Goal: Task Accomplishment & Management: Use online tool/utility

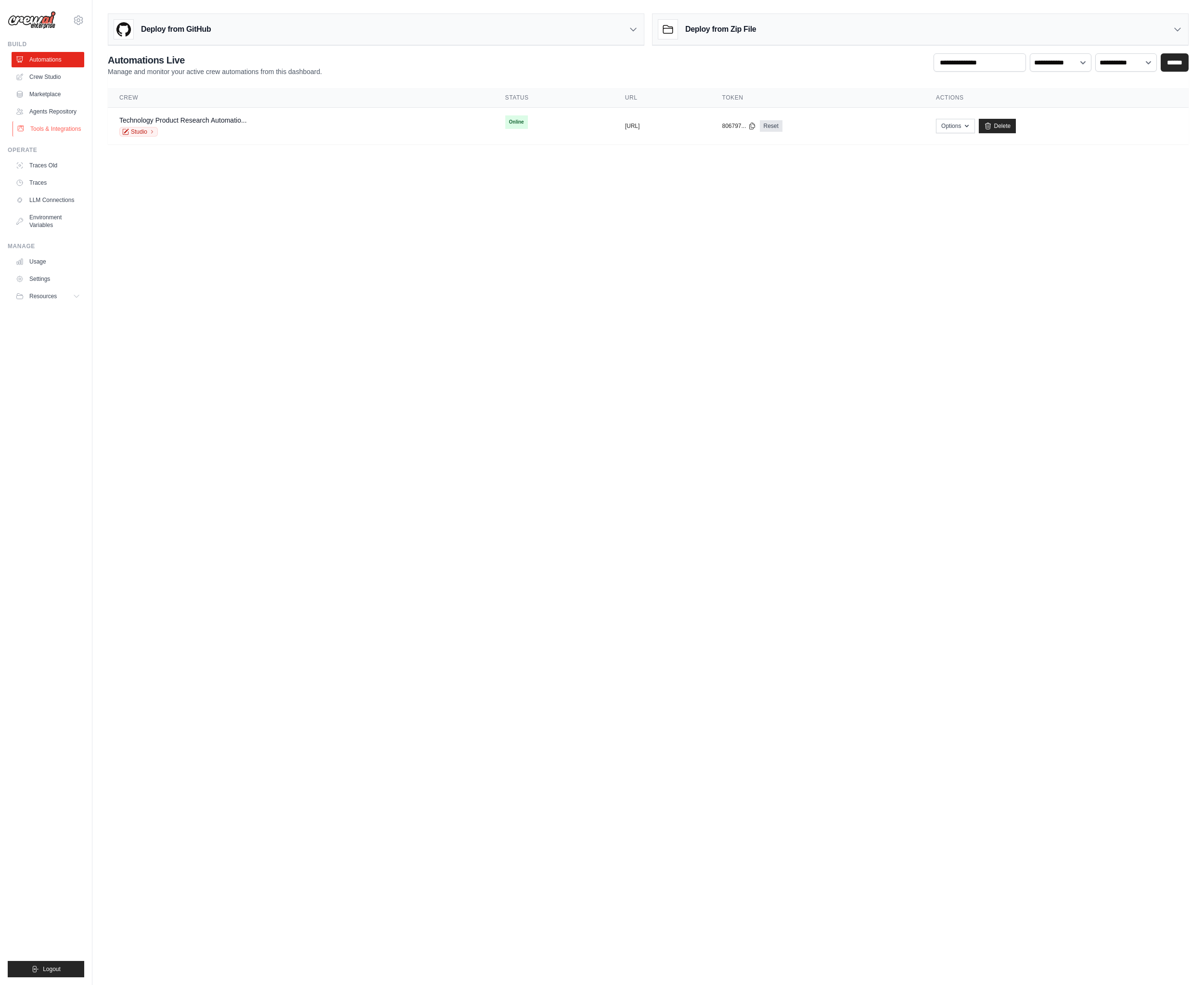
click at [56, 134] on link "Tools & Integrations" at bounding box center [49, 129] width 73 height 16
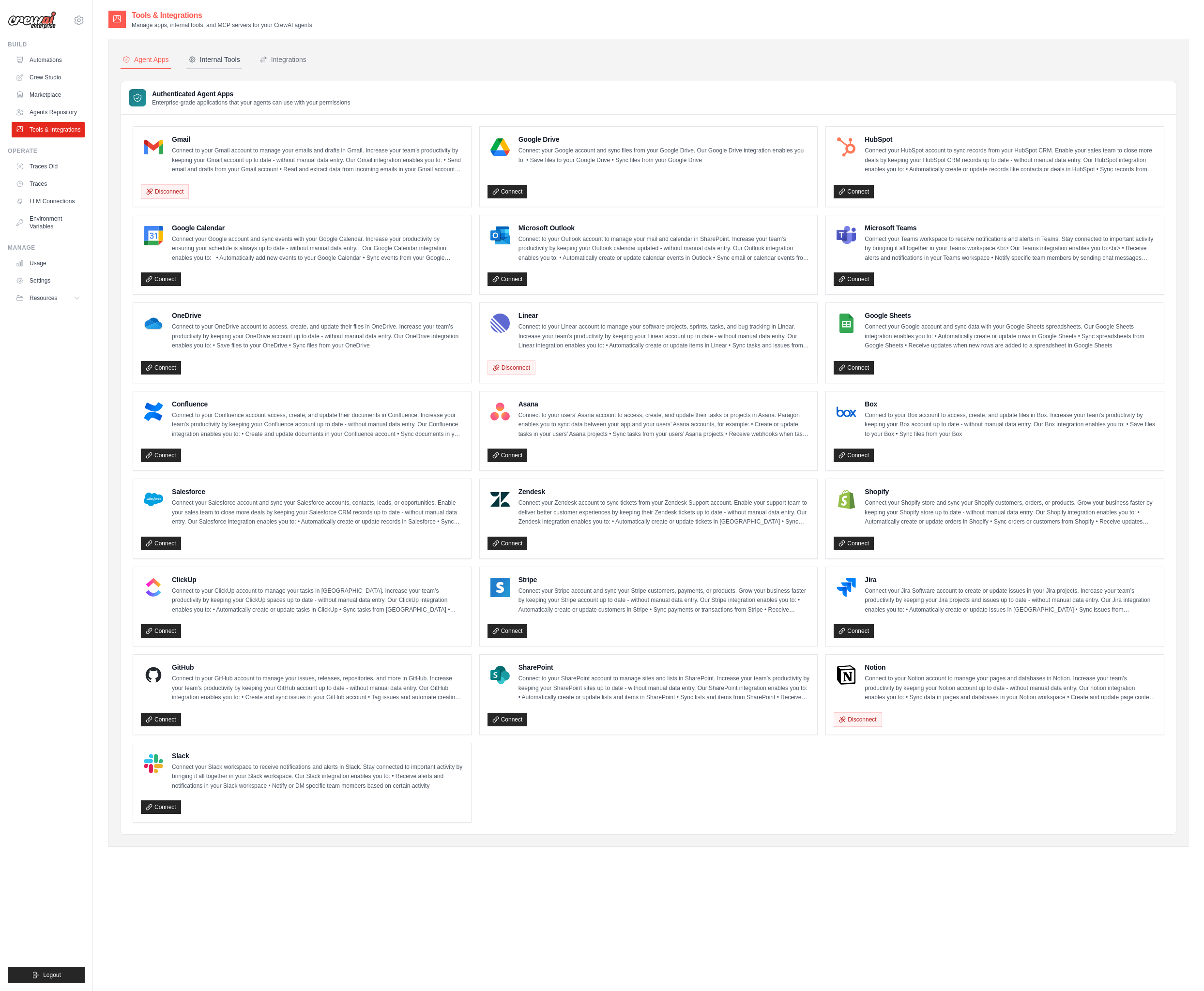
click at [225, 65] on button "Internal Tools" at bounding box center [214, 60] width 56 height 18
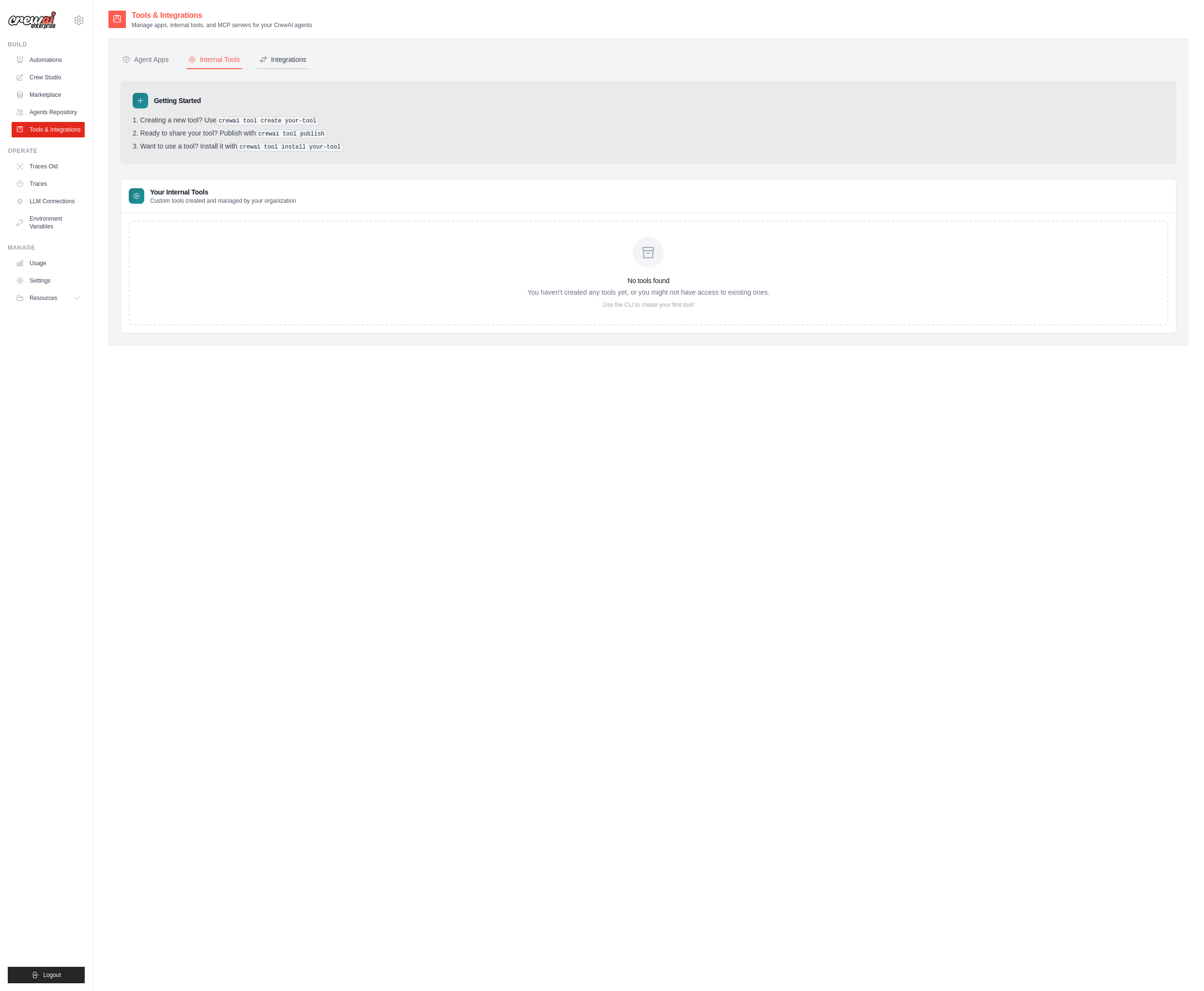
click at [291, 62] on div "Integrations" at bounding box center [283, 60] width 47 height 10
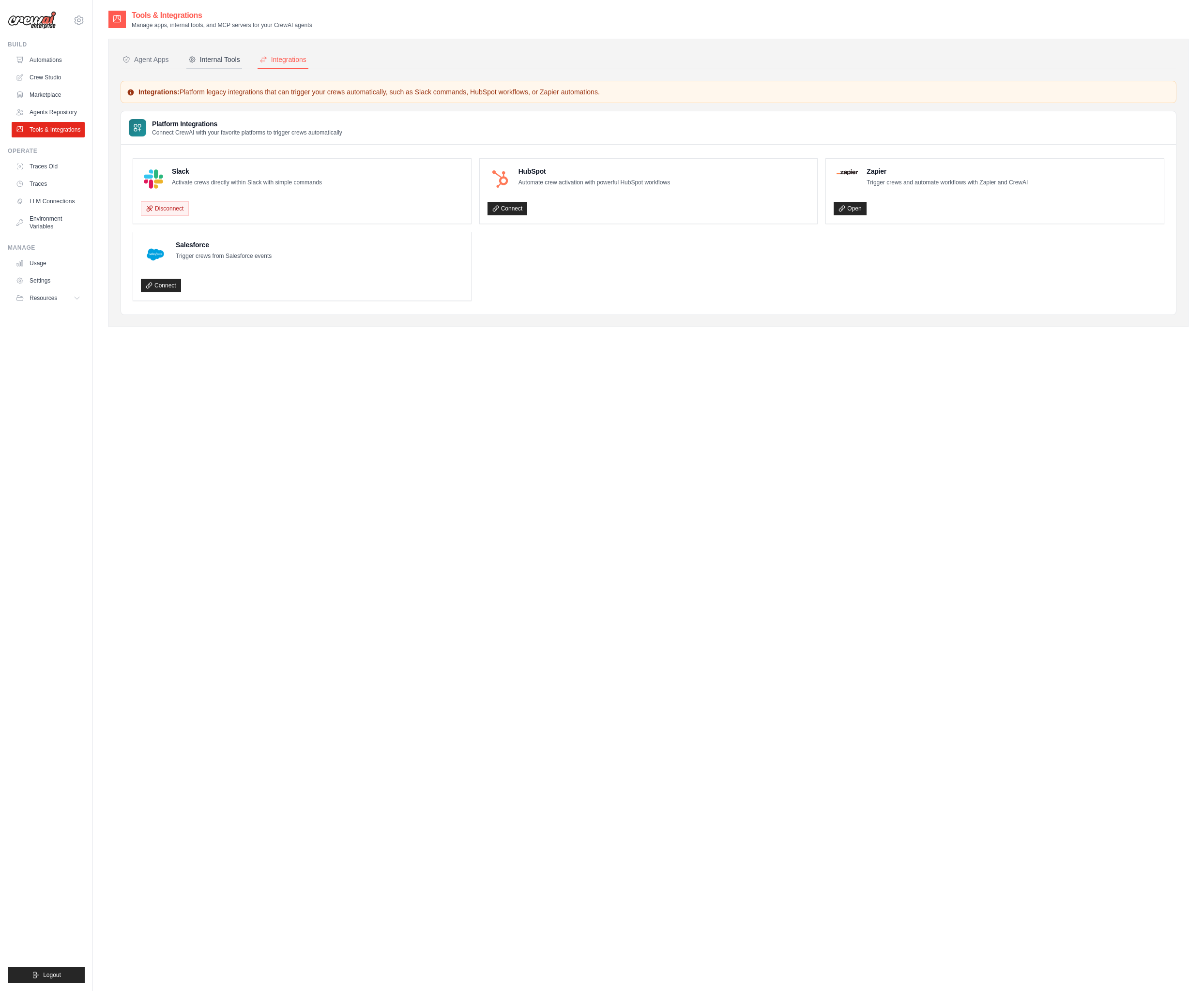
click at [216, 64] on div "Internal Tools" at bounding box center [214, 60] width 52 height 10
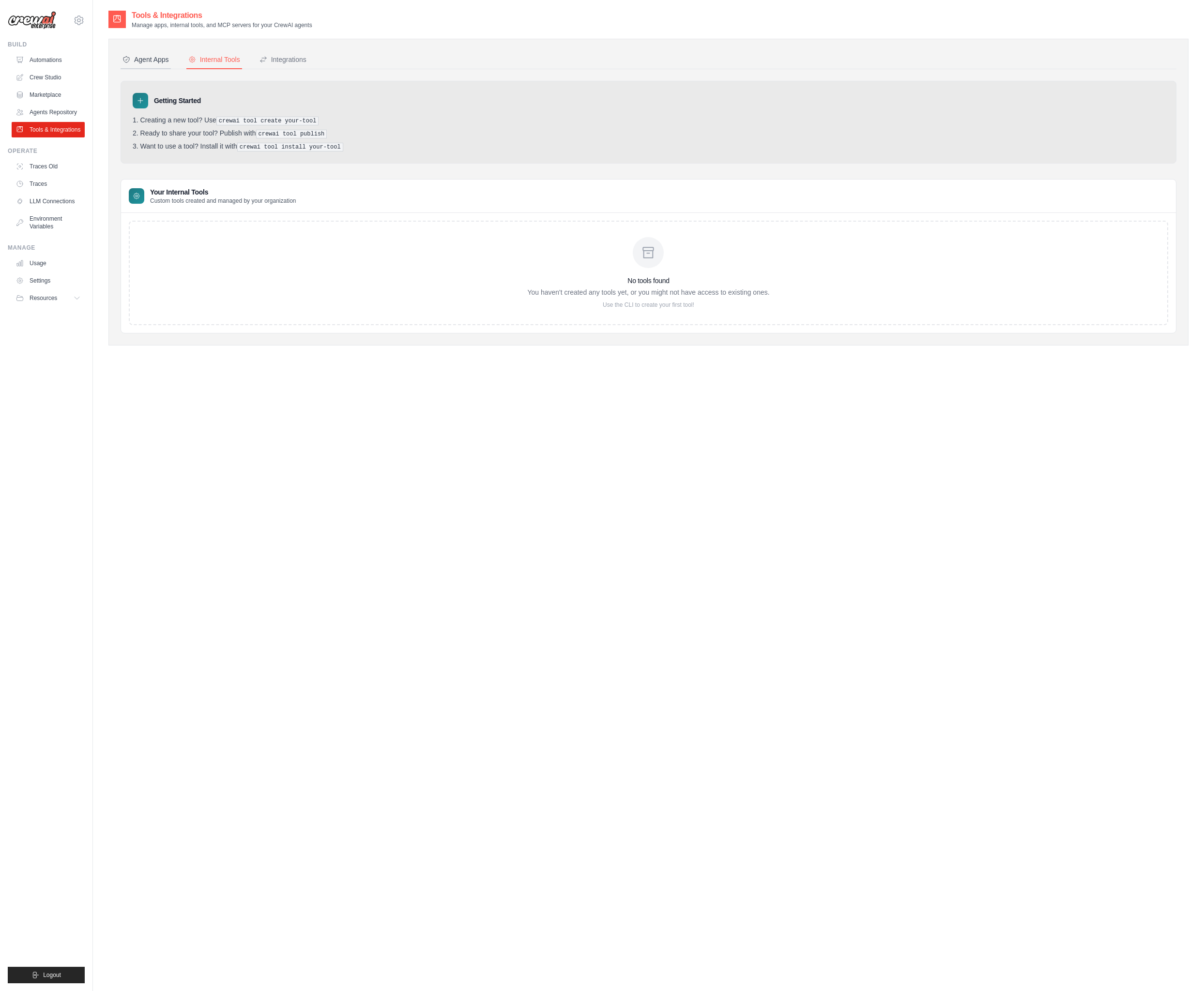
click at [152, 60] on div "Agent Apps" at bounding box center [146, 60] width 47 height 10
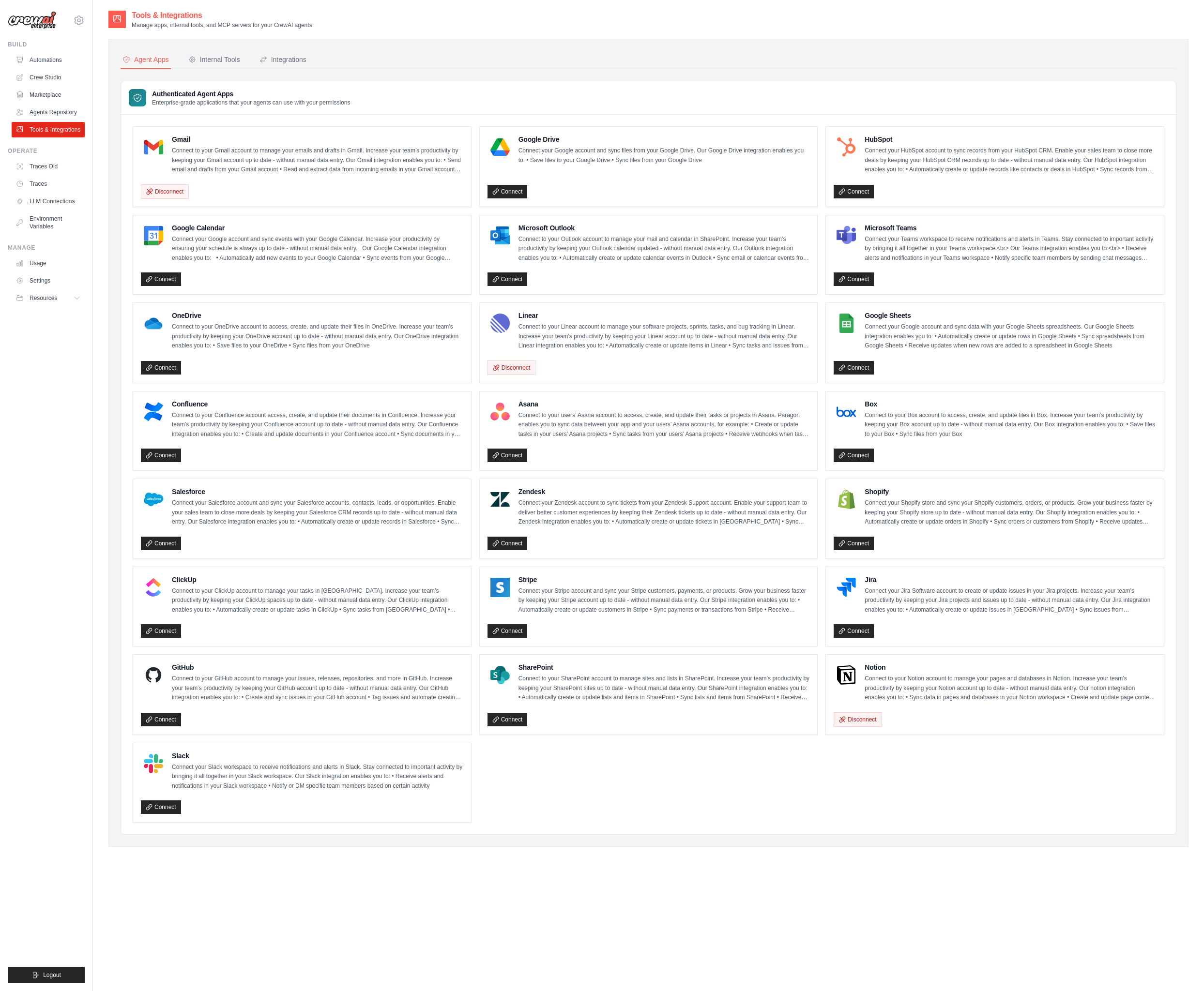
click at [907, 194] on div "Connect" at bounding box center [995, 189] width 323 height 18
click at [854, 196] on link "Connect" at bounding box center [854, 191] width 40 height 13
click at [842, 457] on icon at bounding box center [842, 456] width 7 height 7
